Goal: Find specific page/section: Find specific page/section

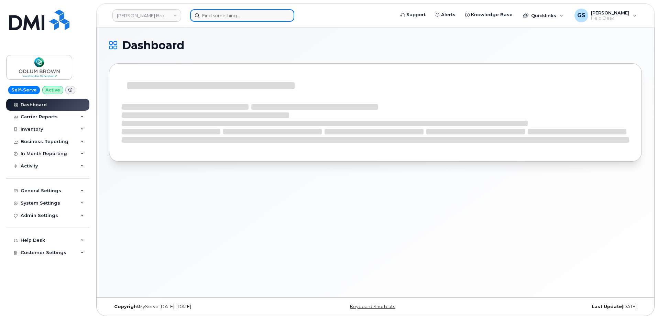
click at [231, 15] on input at bounding box center [242, 15] width 104 height 12
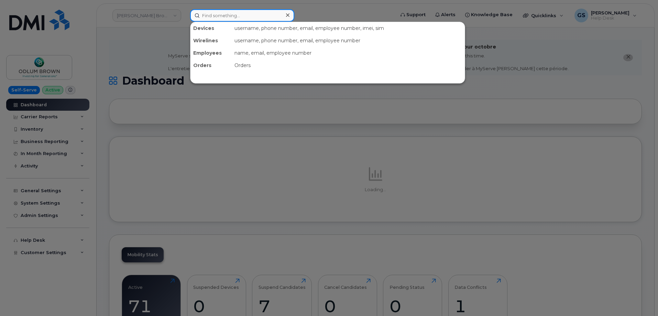
paste input "604-353-6792"
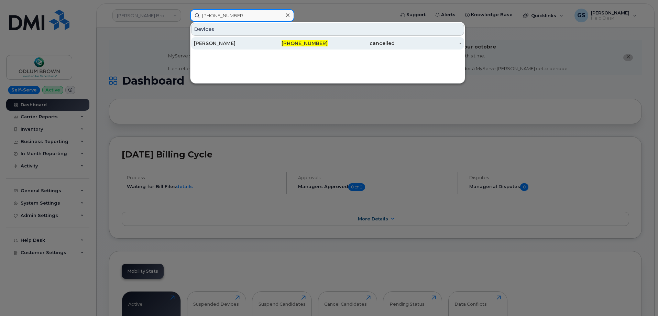
type input "604-353-6792"
click at [233, 41] on div "[PERSON_NAME]" at bounding box center [227, 43] width 67 height 7
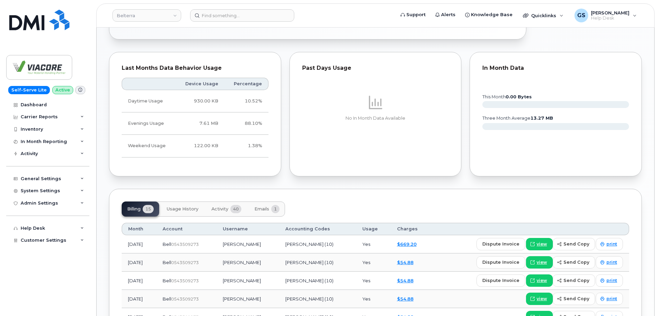
scroll to position [412, 0]
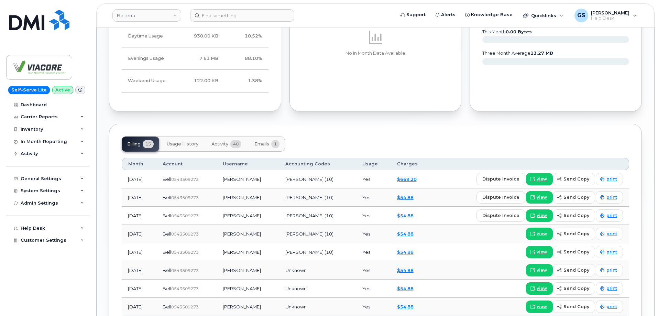
click at [234, 143] on span "40" at bounding box center [235, 144] width 11 height 8
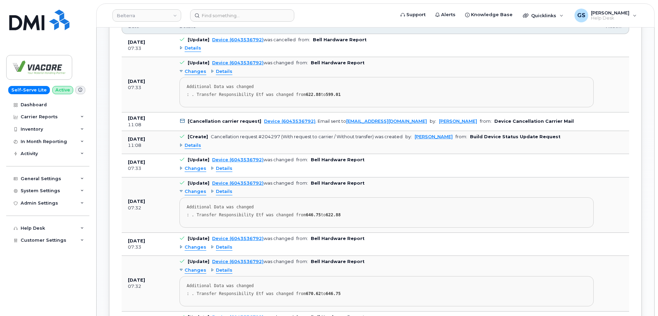
scroll to position [515, 0]
